Goal: Information Seeking & Learning: Learn about a topic

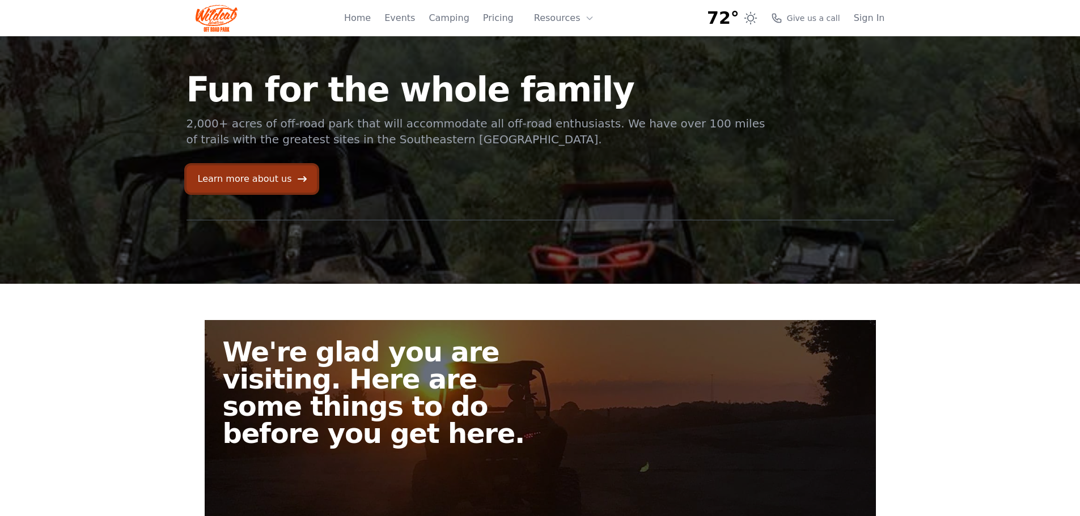
click at [262, 181] on link "Learn more about us" at bounding box center [251, 178] width 130 height 27
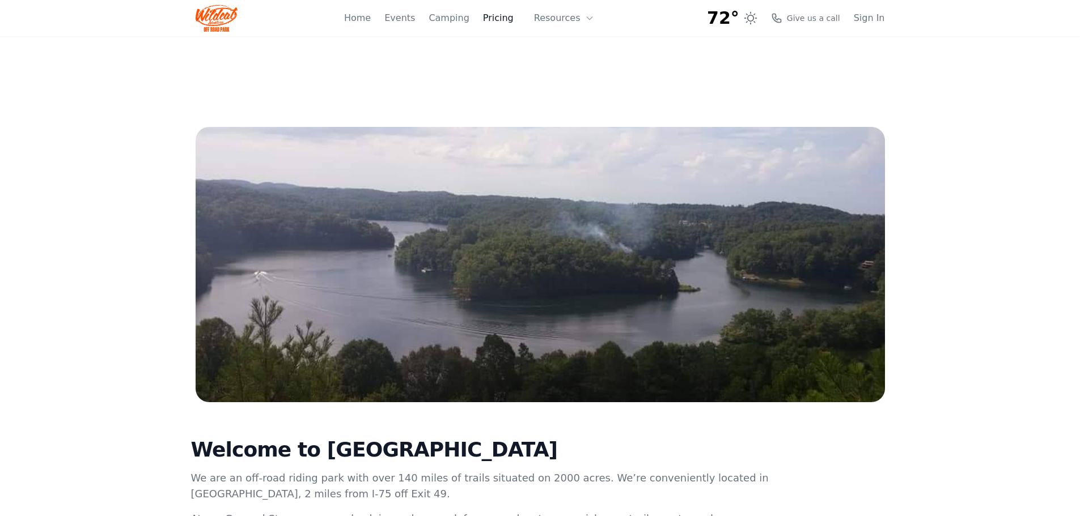
click at [504, 19] on link "Pricing" at bounding box center [498, 18] width 31 height 14
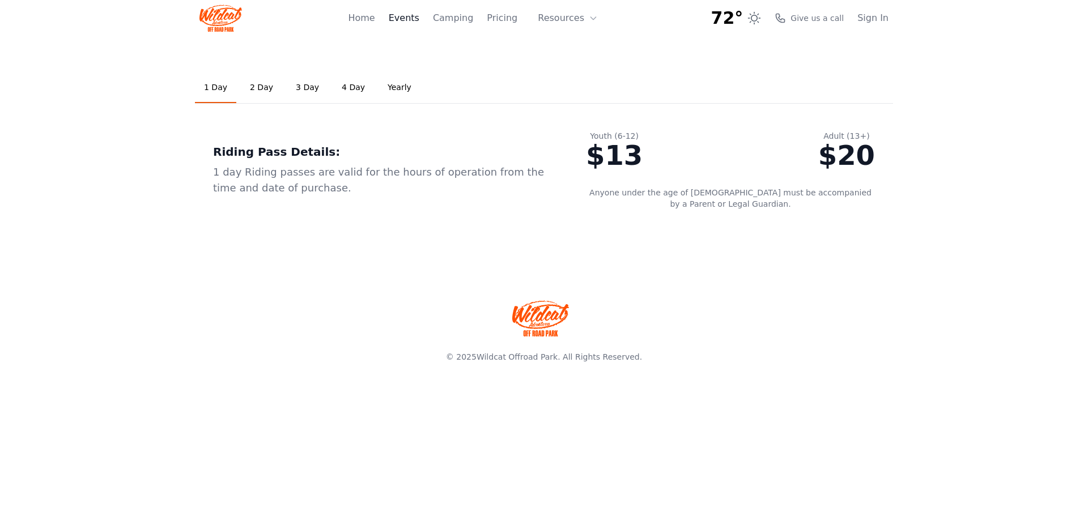
click at [413, 17] on link "Events" at bounding box center [404, 18] width 31 height 14
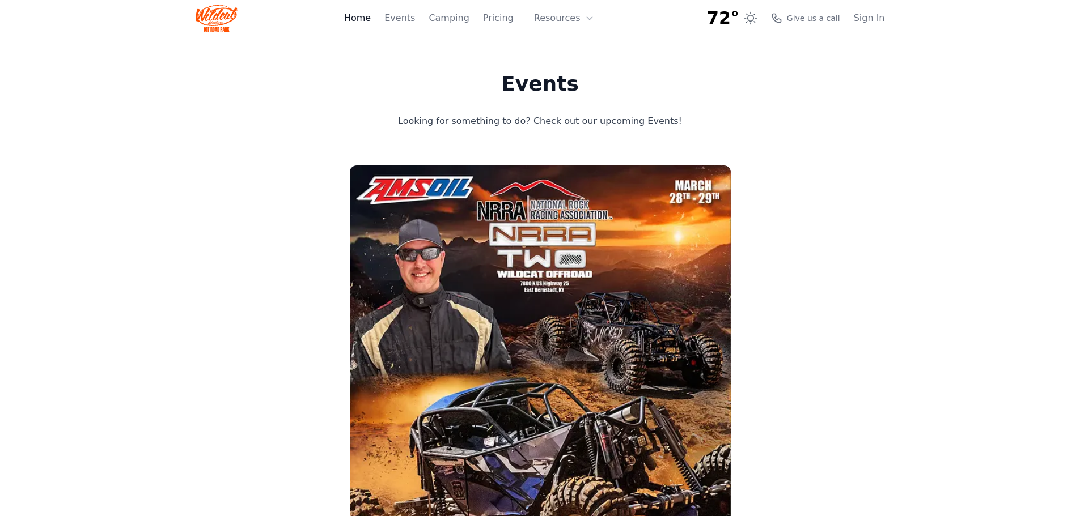
click at [371, 19] on link "Home" at bounding box center [357, 18] width 27 height 14
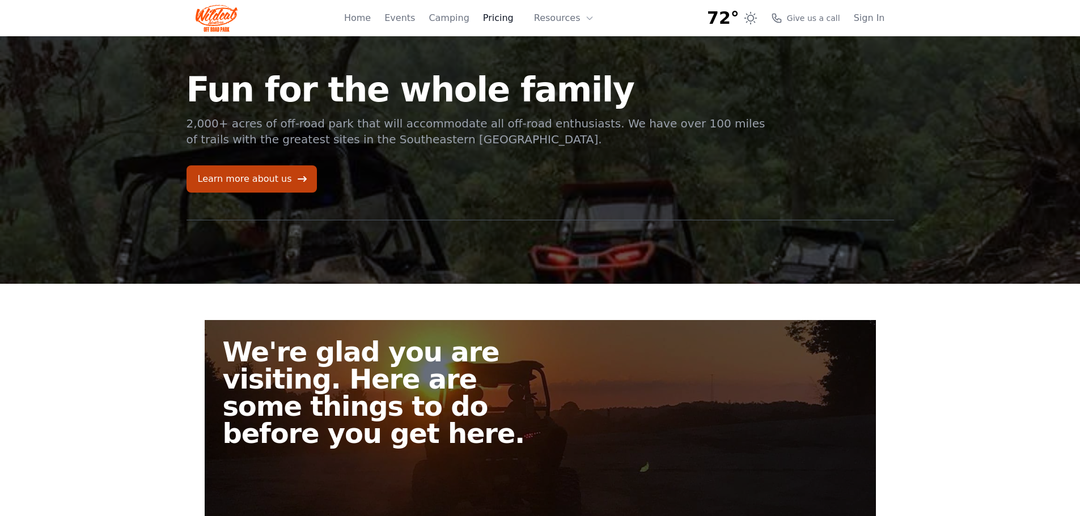
click at [508, 19] on link "Pricing" at bounding box center [498, 18] width 31 height 14
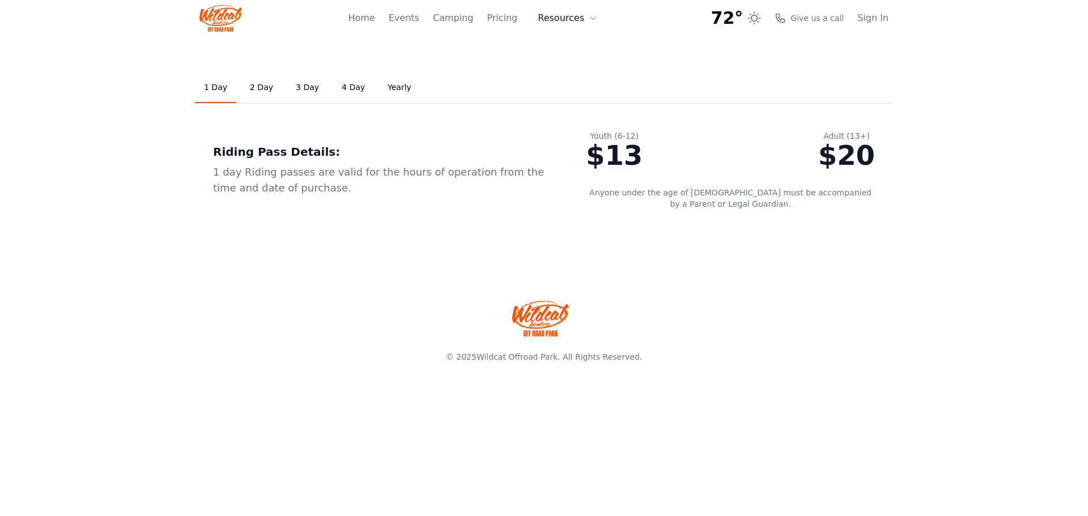
click at [585, 19] on button "Resources" at bounding box center [568, 18] width 74 height 23
